Goal: Register for event/course

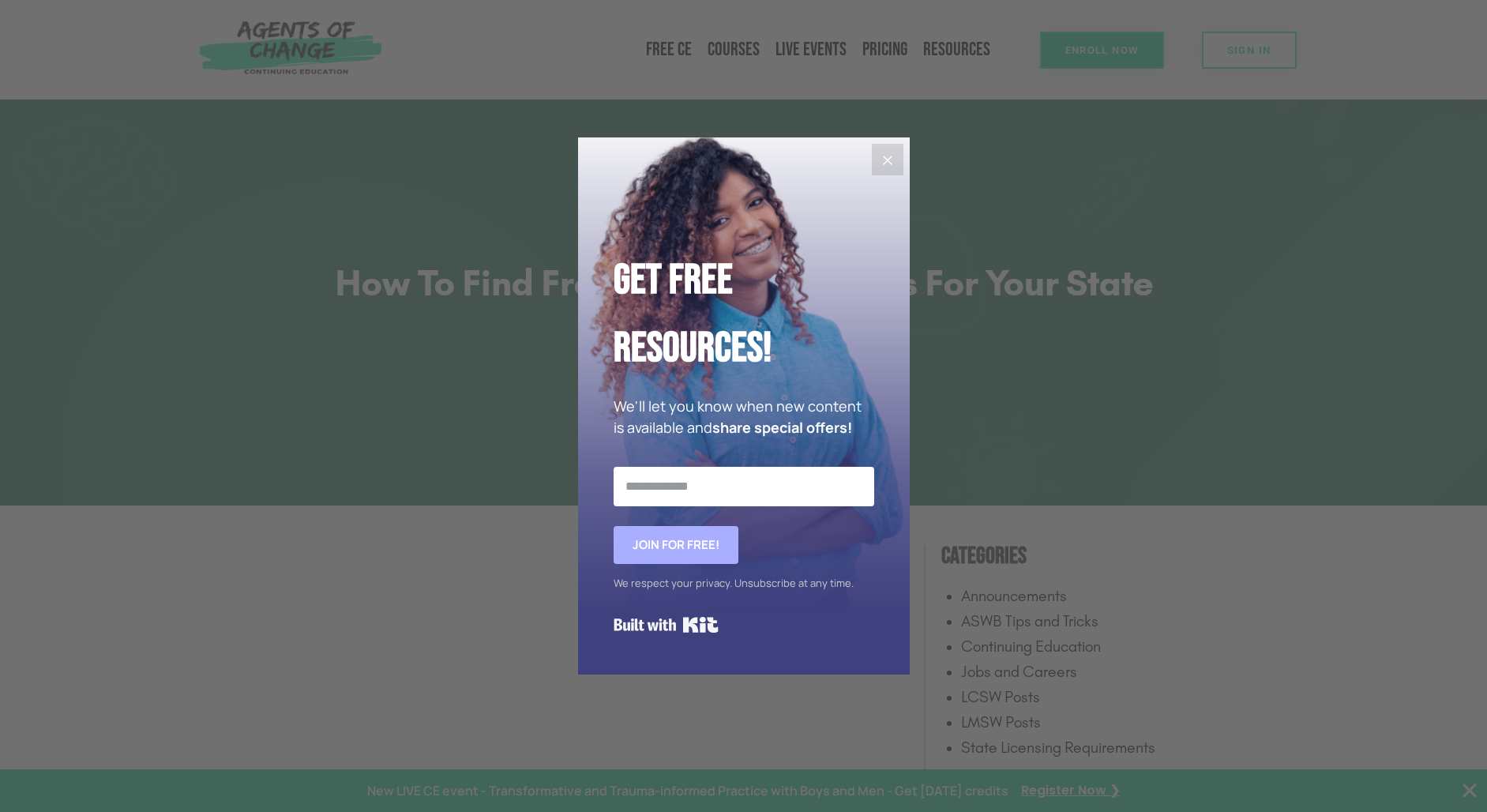
click at [902, 155] on button "Close" at bounding box center [888, 160] width 31 height 31
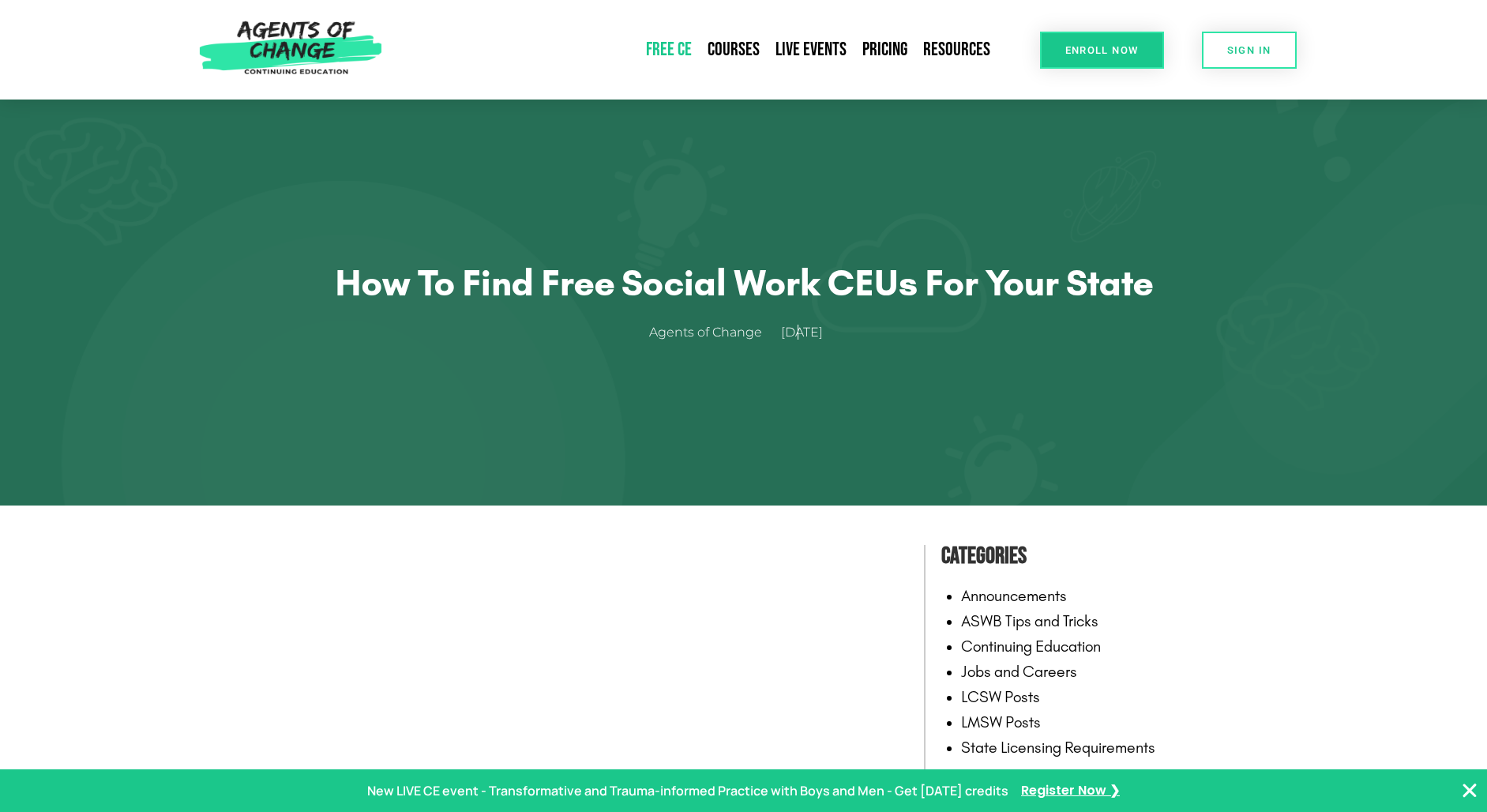
click at [688, 48] on link "Free CE" at bounding box center [669, 49] width 62 height 36
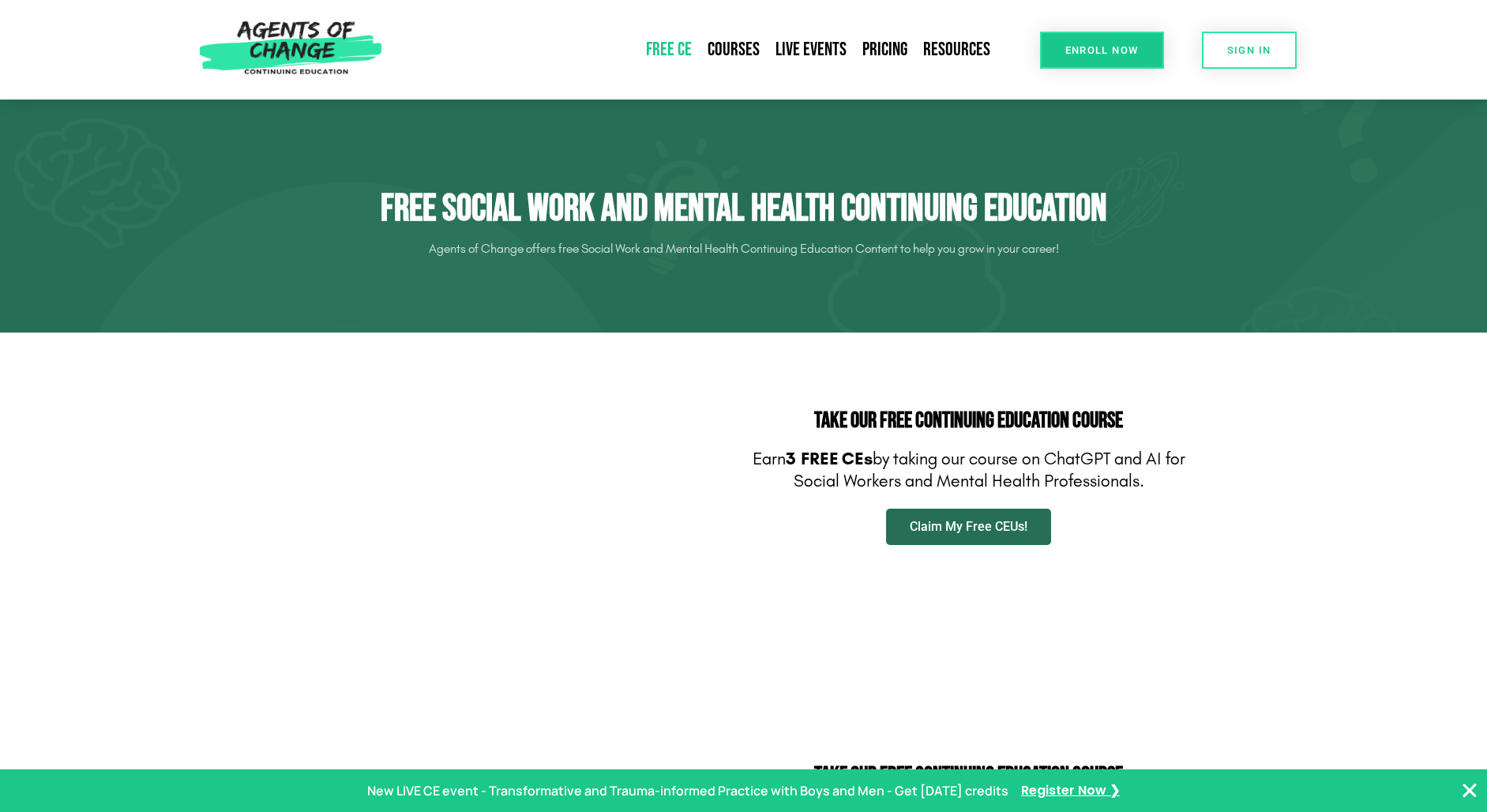
click at [972, 534] on link "Claim My Free CEUs!" at bounding box center [968, 527] width 165 height 36
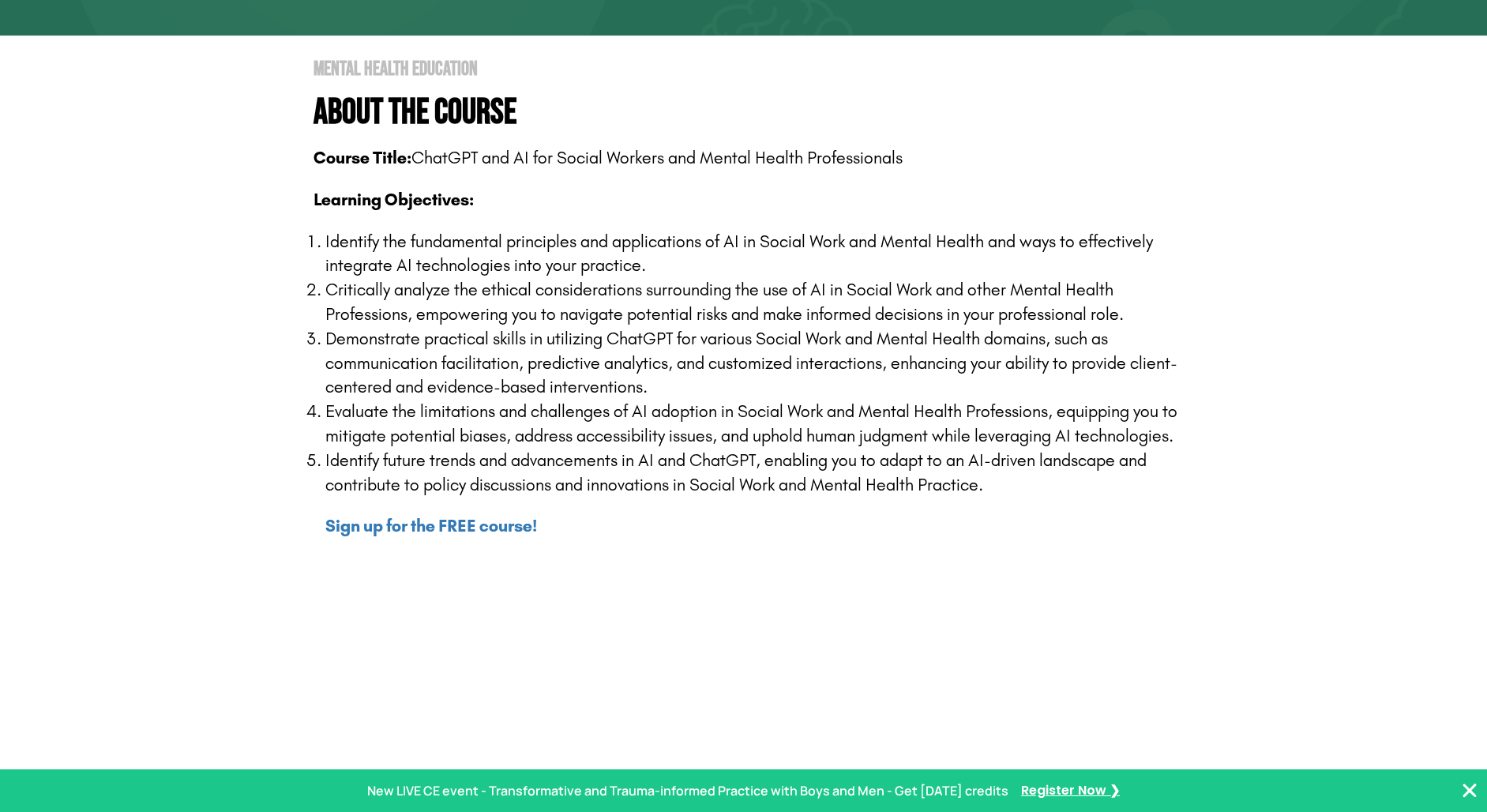
scroll to position [367, 0]
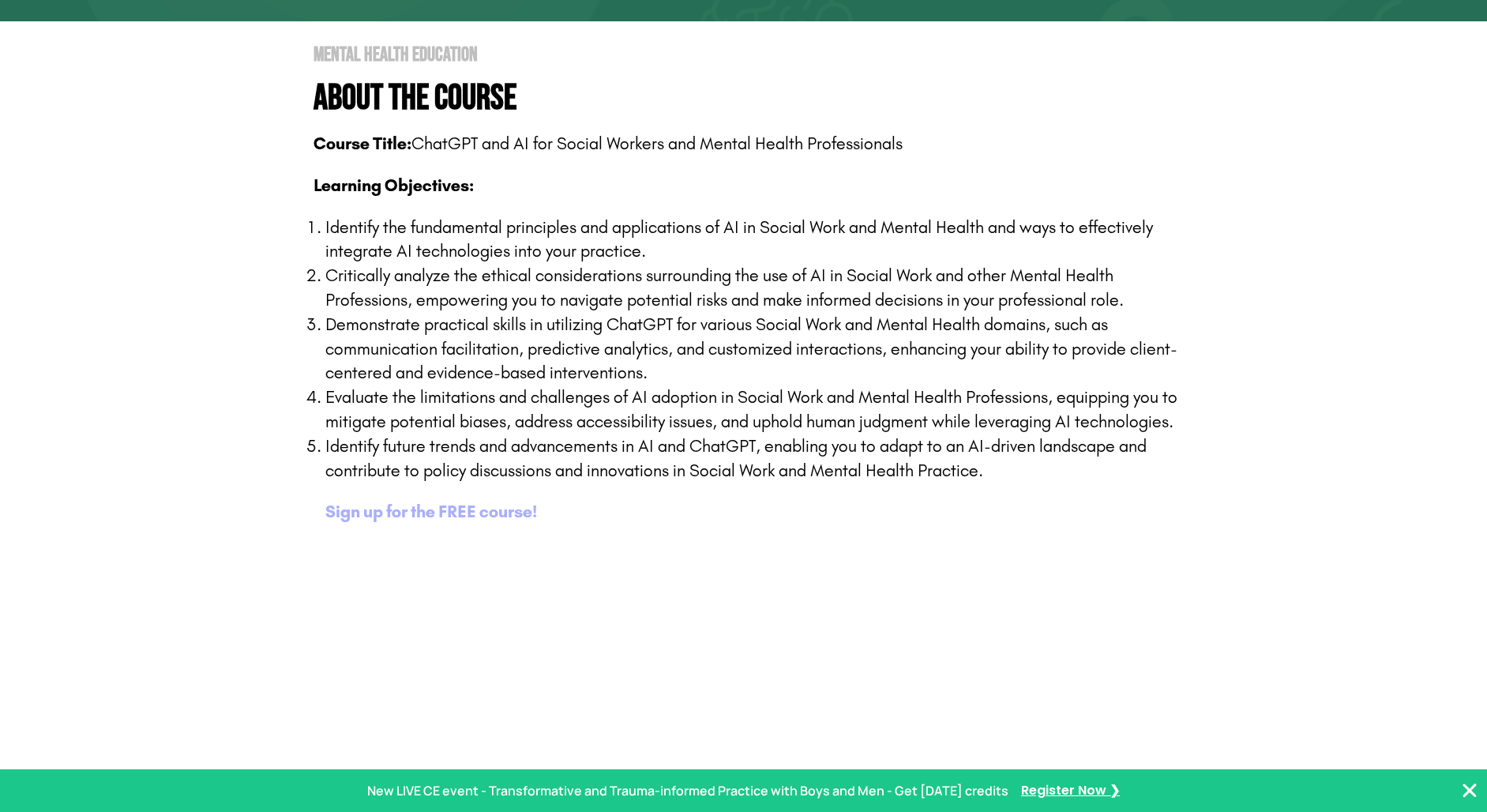
click at [496, 506] on b "Sign up for the FREE course!" at bounding box center [431, 512] width 212 height 21
